Goal: Information Seeking & Learning: Learn about a topic

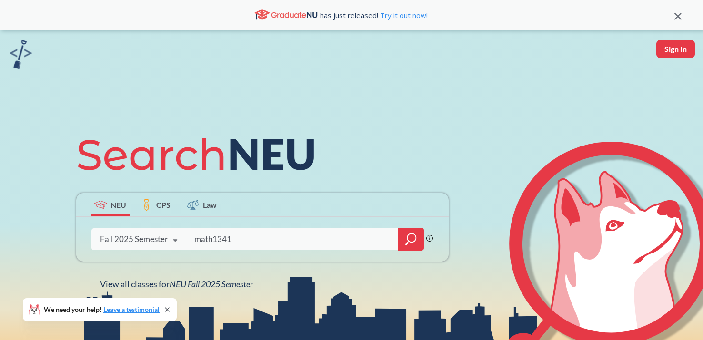
type input "math1341"
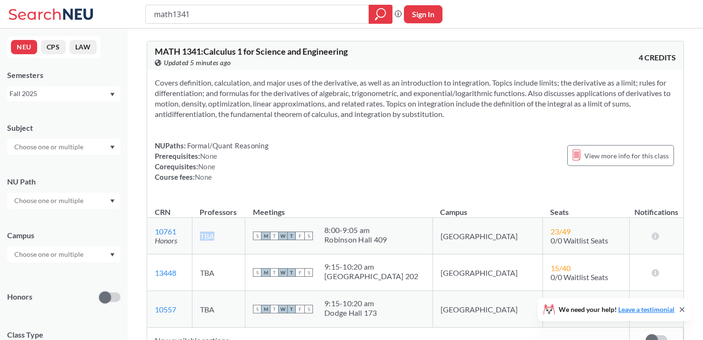
drag, startPoint x: 205, startPoint y: 247, endPoint x: 205, endPoint y: 178, distance: 69.5
click at [205, 218] on td "TBA" at bounding box center [218, 236] width 53 height 37
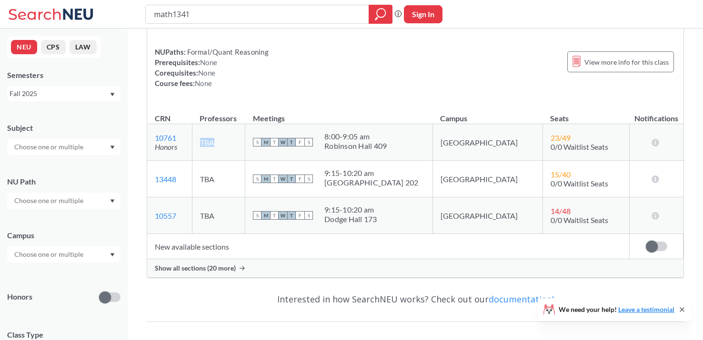
scroll to position [105, 0]
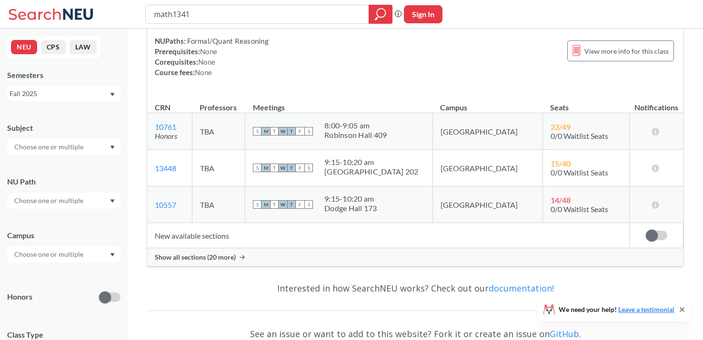
click at [318, 76] on div "NUPaths: Formal/Quant Reasoning Prerequisites: None Corequisites: None Course f…" at bounding box center [415, 57] width 521 height 42
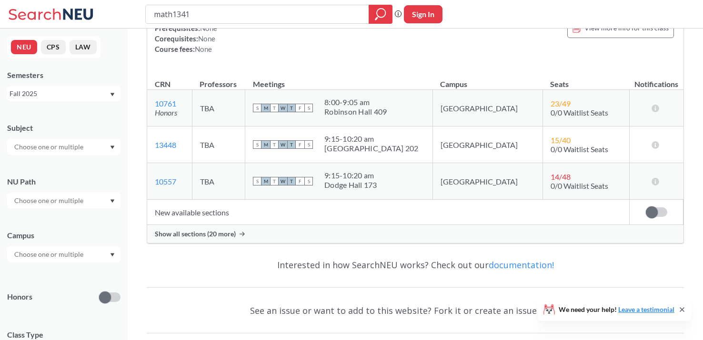
click at [213, 210] on td "New available sections" at bounding box center [388, 212] width 482 height 25
click at [220, 231] on span "Show all sections (20 more)" at bounding box center [195, 234] width 81 height 9
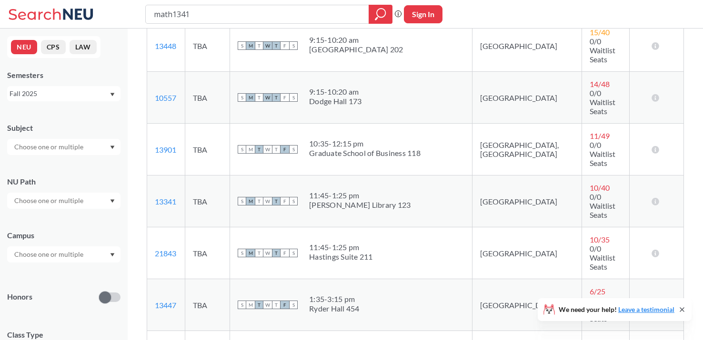
scroll to position [260, 0]
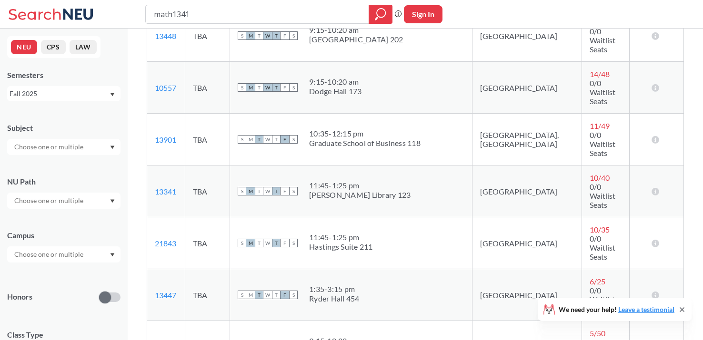
drag, startPoint x: 460, startPoint y: 250, endPoint x: 460, endPoint y: 82, distance: 168.1
